Goal: Information Seeking & Learning: Learn about a topic

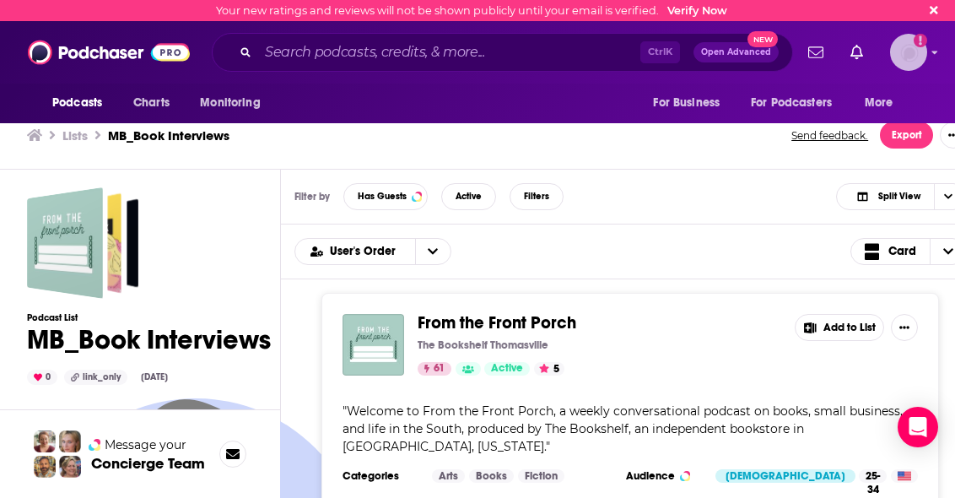
click at [931, 54] on icon "Show profile menu" at bounding box center [934, 52] width 7 height 10
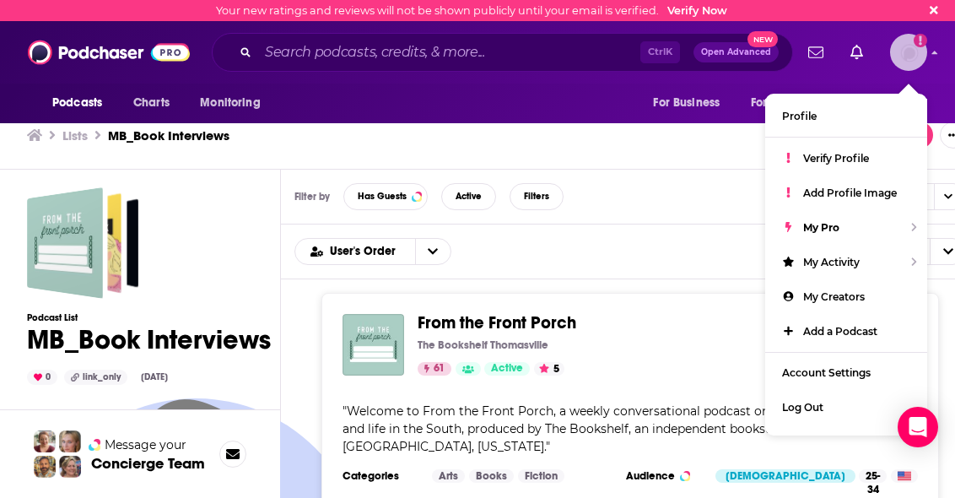
click at [931, 54] on icon "Show profile menu" at bounding box center [934, 52] width 7 height 10
click at [938, 13] on icon at bounding box center [933, 10] width 8 height 8
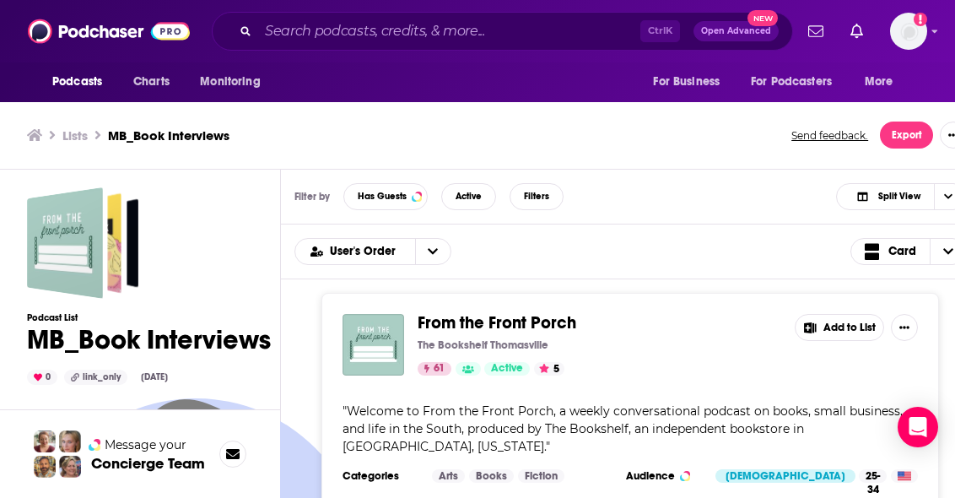
click at [554, 315] on div "Podcasts Charts Monitoring Ctrl K Open Advanced New For Business For Podcasters…" at bounding box center [477, 246] width 955 height 503
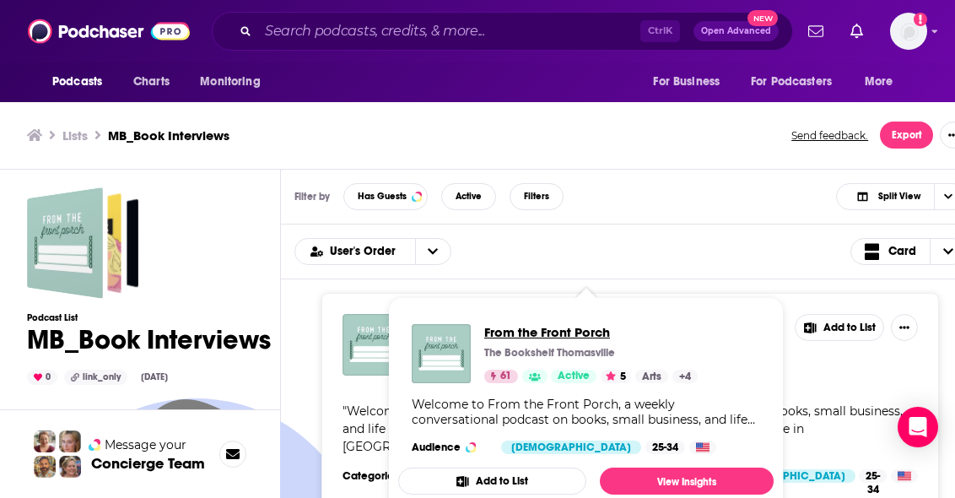
click at [552, 335] on span "From the Front Porch" at bounding box center [590, 332] width 213 height 16
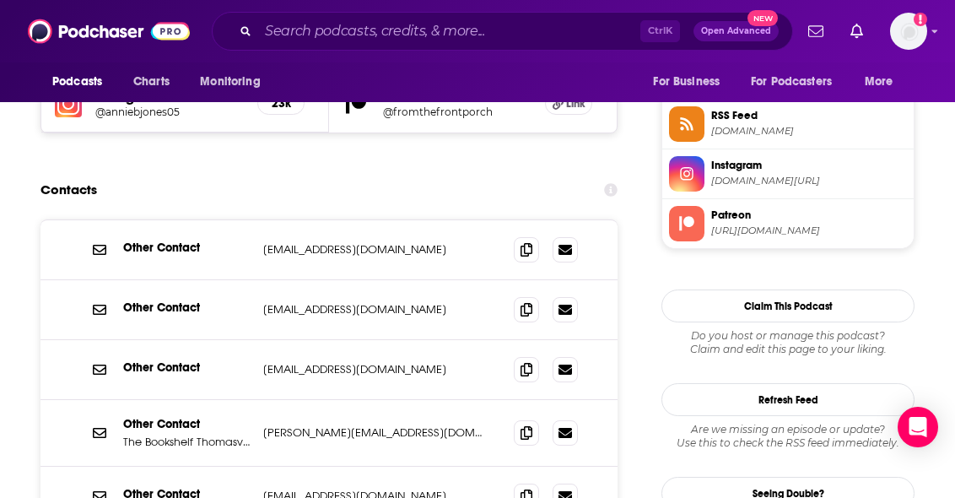
scroll to position [1538, 0]
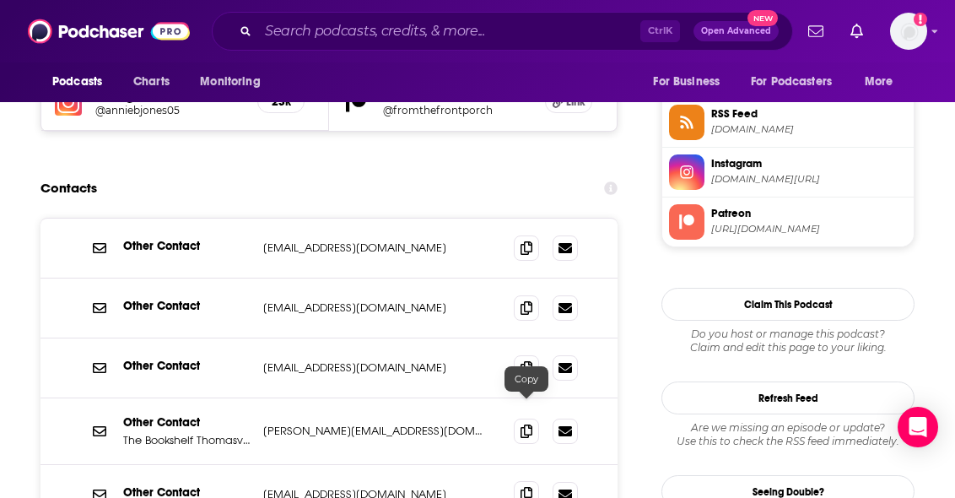
click at [524, 487] on icon at bounding box center [526, 493] width 12 height 13
click at [549, 65] on div "Podcasts Charts Monitoring For Business For Podcasters More" at bounding box center [477, 82] width 955 height 40
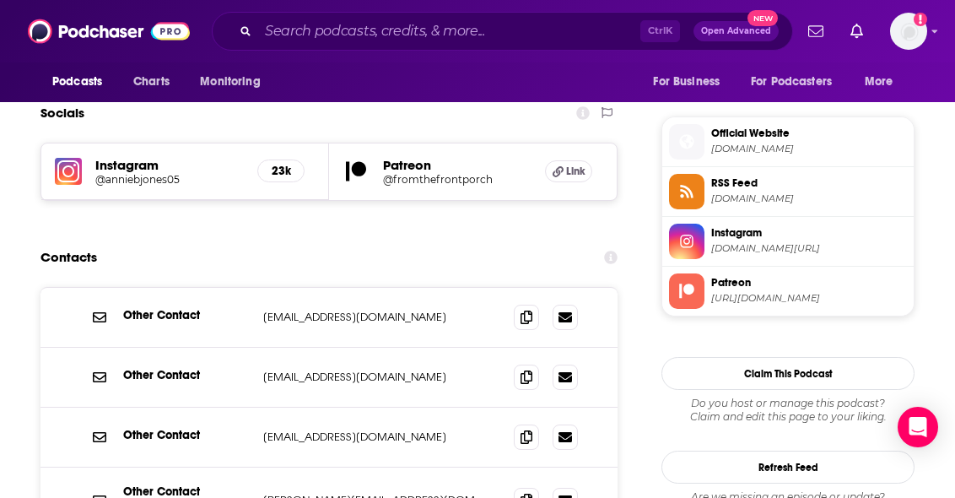
scroll to position [1470, 0]
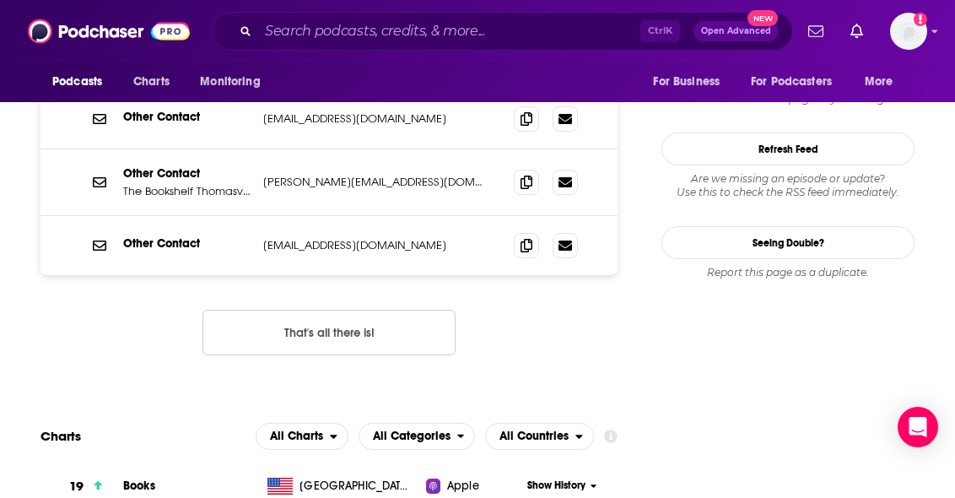
scroll to position [1788, 0]
click at [520, 237] on icon at bounding box center [526, 243] width 12 height 13
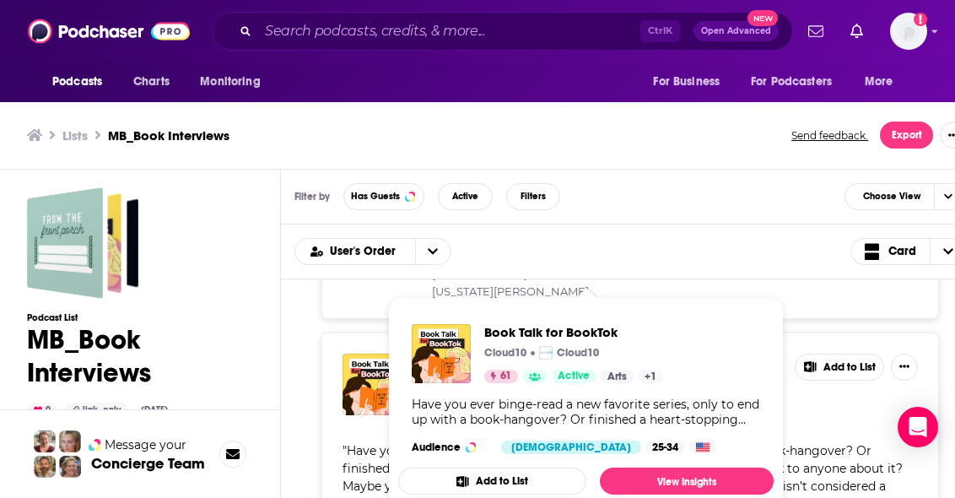
scroll to position [236, 0]
click at [570, 324] on span "Book Talk for BookTok" at bounding box center [573, 332] width 179 height 16
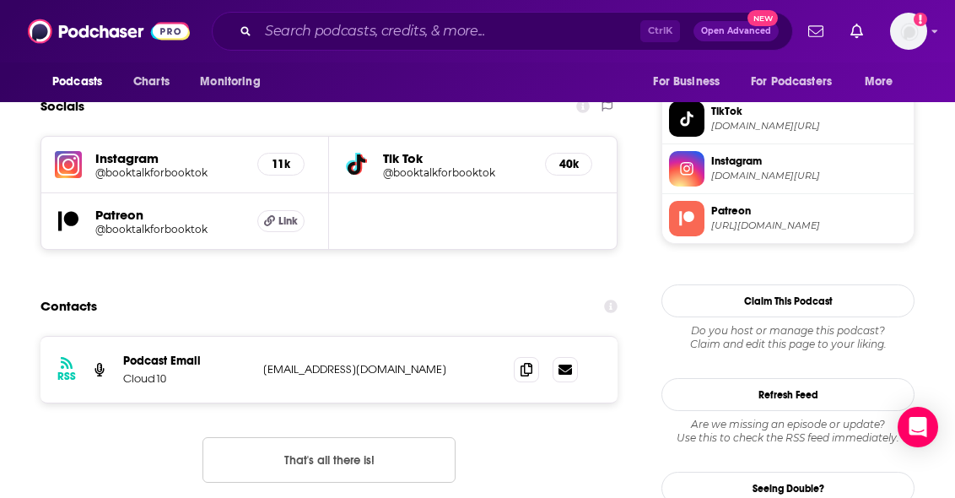
scroll to position [1437, 0]
click at [533, 356] on span at bounding box center [526, 368] width 25 height 25
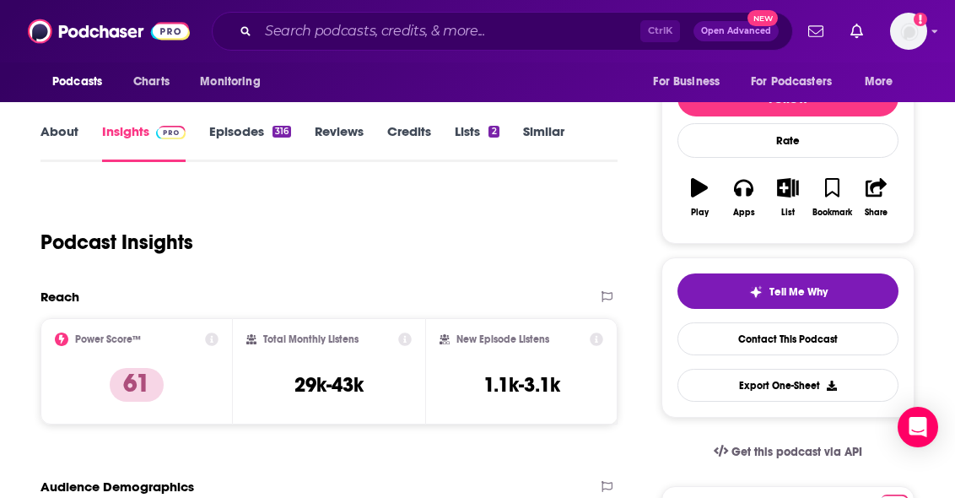
scroll to position [201, 0]
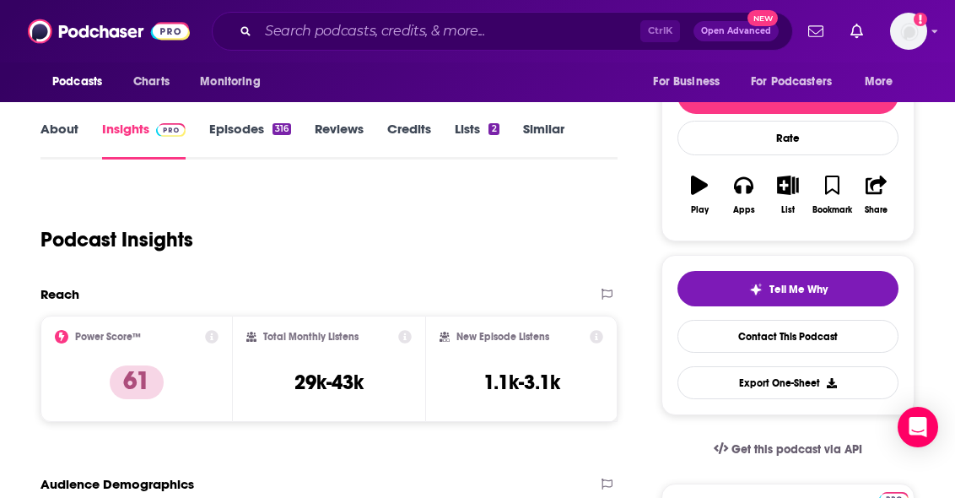
click at [40, 132] on link "About" at bounding box center [59, 140] width 38 height 39
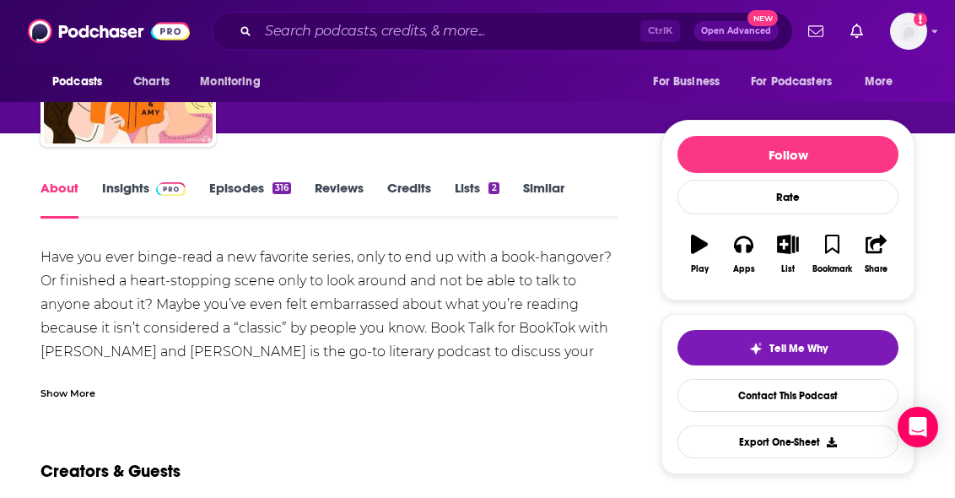
scroll to position [141, 0]
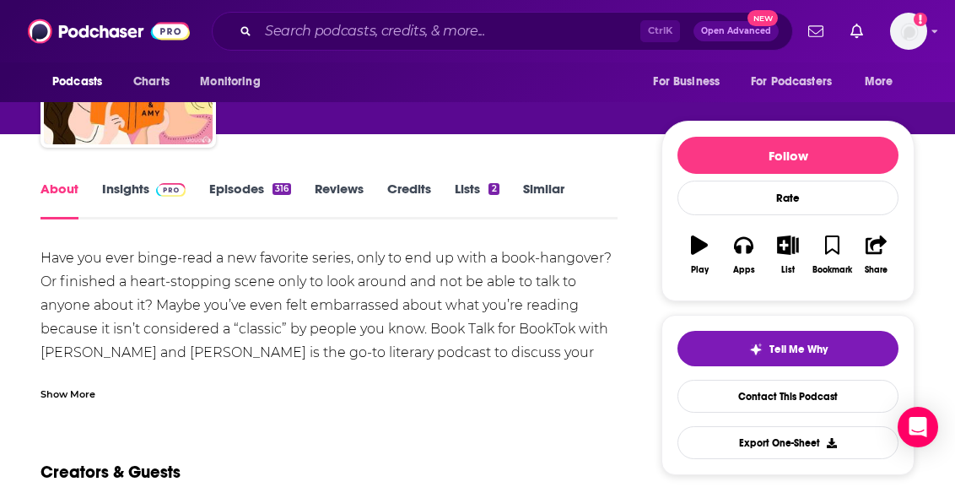
click at [151, 191] on span at bounding box center [167, 188] width 36 height 16
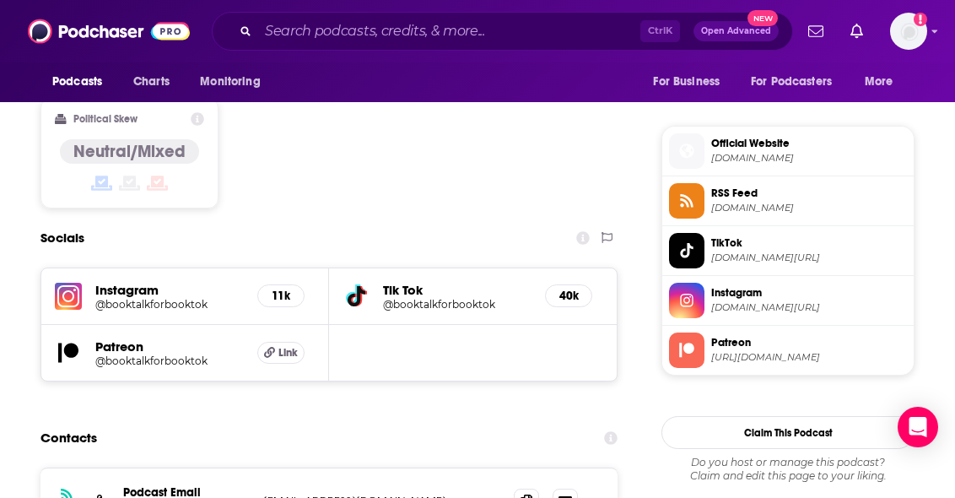
scroll to position [1302, 0]
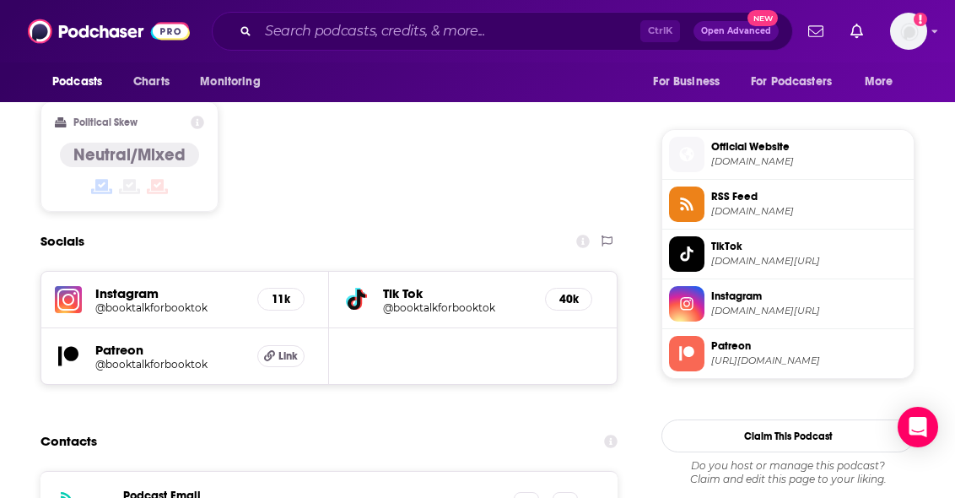
click at [231, 328] on div "Patreon @booktalkforbooktok Link" at bounding box center [185, 356] width 288 height 56
click at [529, 497] on icon at bounding box center [526, 503] width 12 height 13
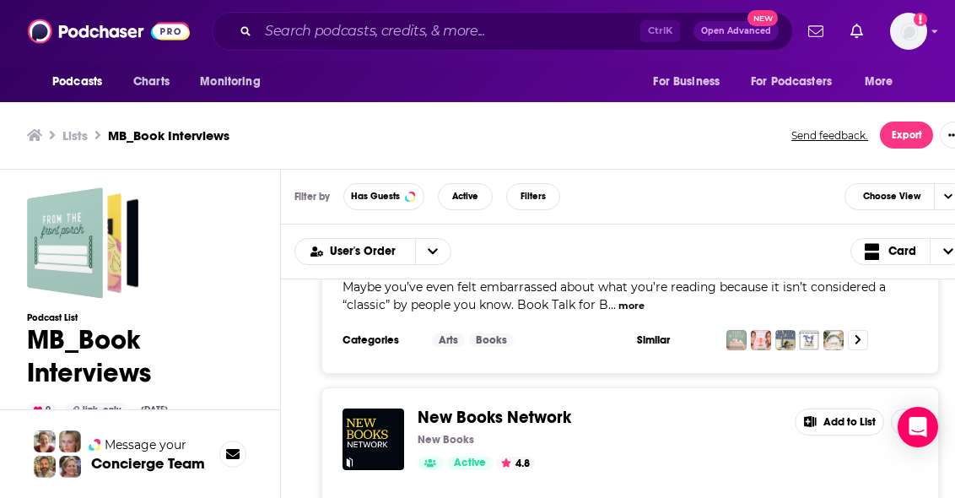
scroll to position [469, 0]
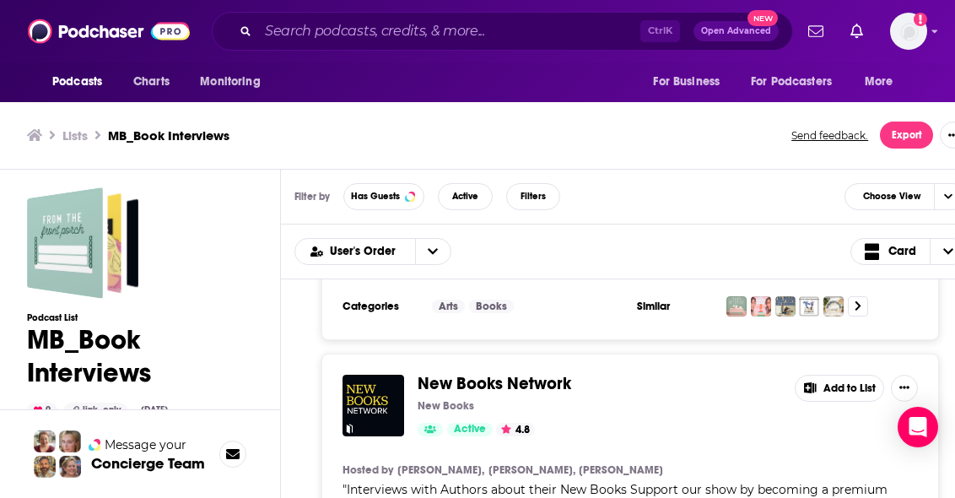
click at [762, 158] on div "Lists MB_Book Interviews Send feedback. Export" at bounding box center [490, 135] width 980 height 68
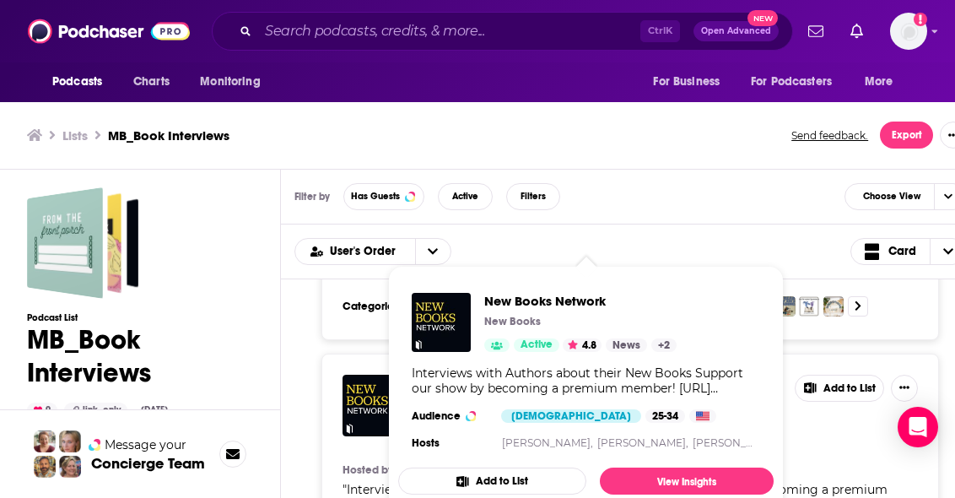
click at [307, 372] on div "From the Front Porch The Bookshelf Thomasville 61 Active 5 Add to List " Welcom…" at bounding box center [630, 403] width 698 height 249
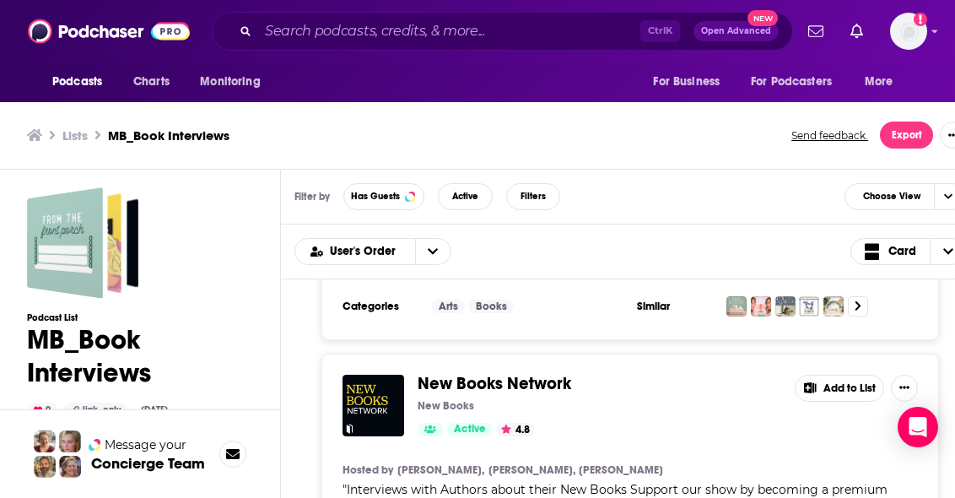
click at [514, 363] on div "Podcasts Charts Monitoring Ctrl K Open Advanced New For Business For Podcasters…" at bounding box center [477, 246] width 955 height 503
click at [304, 390] on div "From the Front Porch The Bookshelf Thomasville 61 Active 5 Add to List " Welcom…" at bounding box center [630, 403] width 698 height 249
click at [440, 358] on div "Podcasts Charts Monitoring Ctrl K Open Advanced New For Business For Podcasters…" at bounding box center [477, 246] width 955 height 503
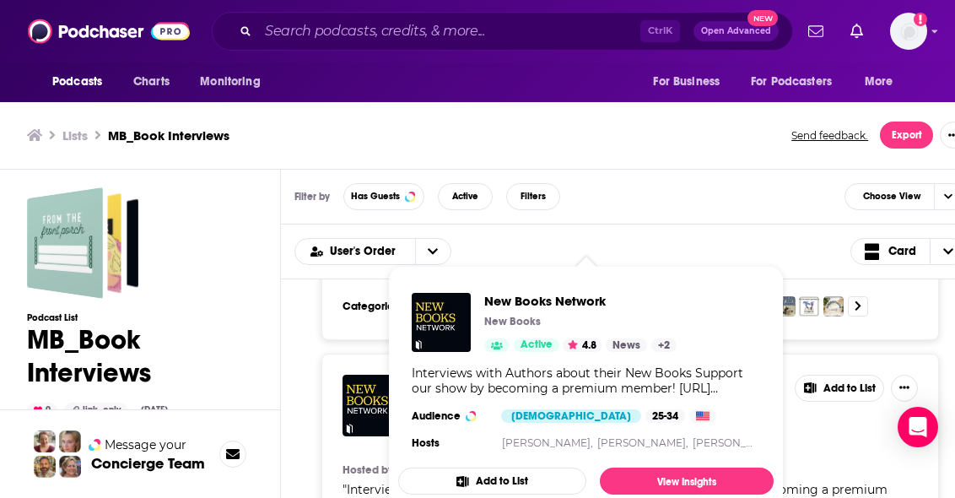
click at [277, 379] on div "Podcast List MB_Book Interviews 0 link_only [DATE] Curated by [PERSON_NAME] Mes…" at bounding box center [140, 426] width 281 height 514
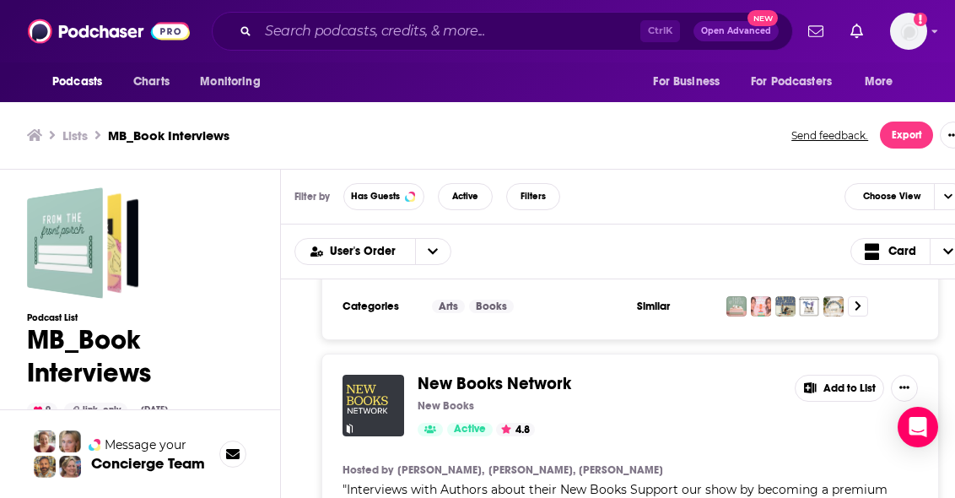
click at [349, 374] on img "New Books Network" at bounding box center [373, 405] width 62 height 62
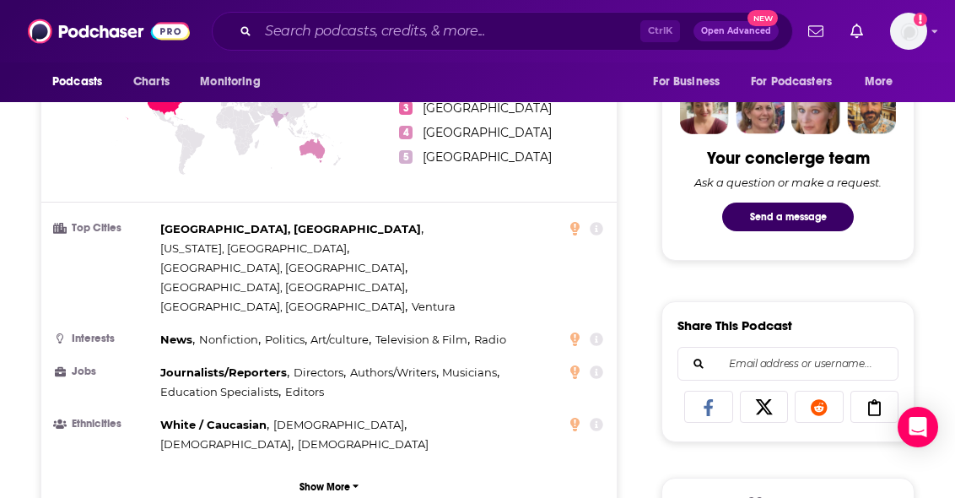
scroll to position [2926, 0]
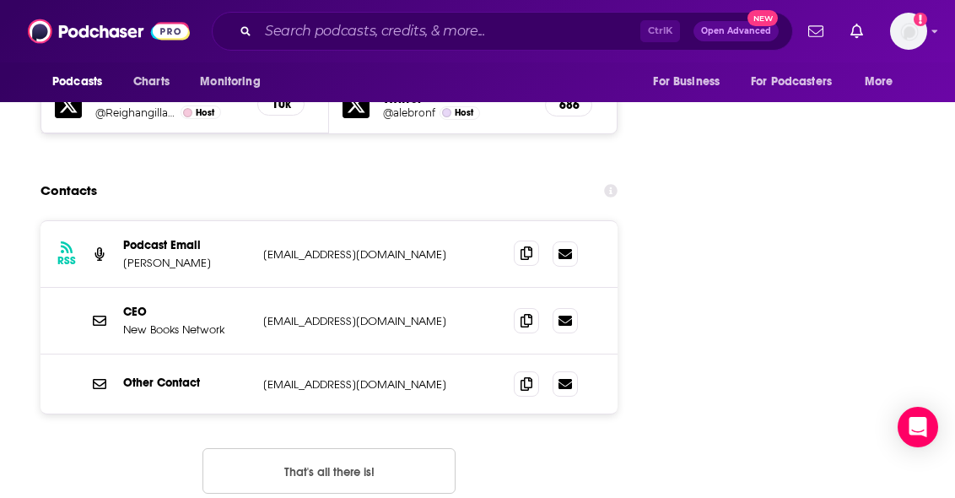
click at [530, 246] on icon at bounding box center [526, 252] width 12 height 13
